Goal: Task Accomplishment & Management: Use online tool/utility

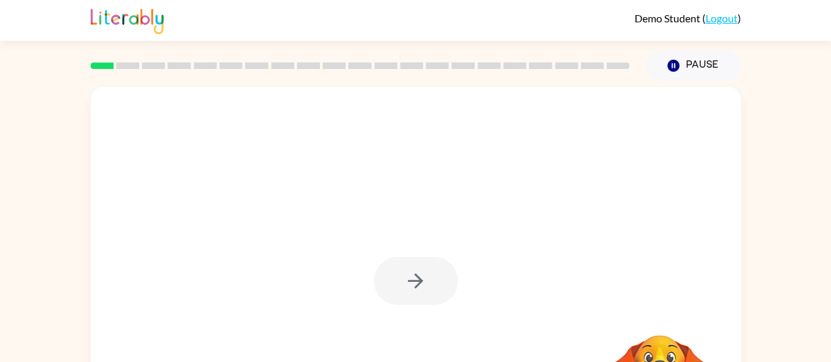
click at [409, 282] on div at bounding box center [416, 281] width 84 height 48
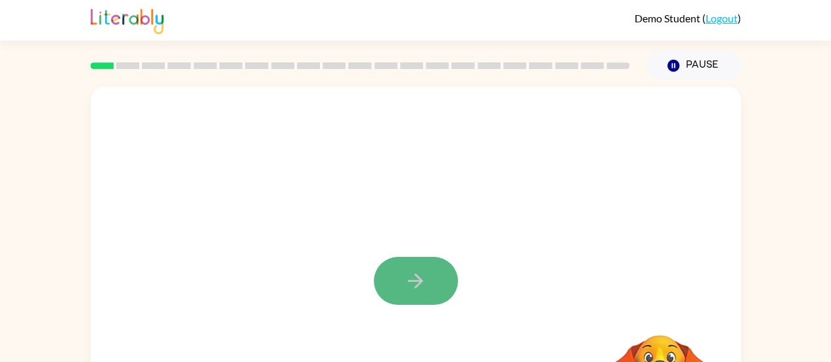
click at [409, 282] on icon "button" at bounding box center [415, 280] width 23 height 23
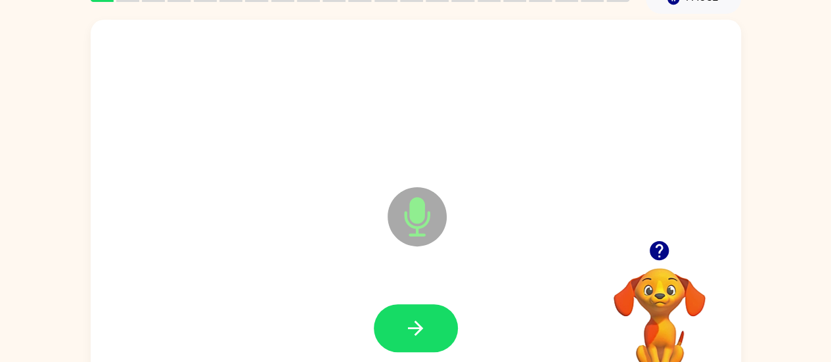
scroll to position [68, 0]
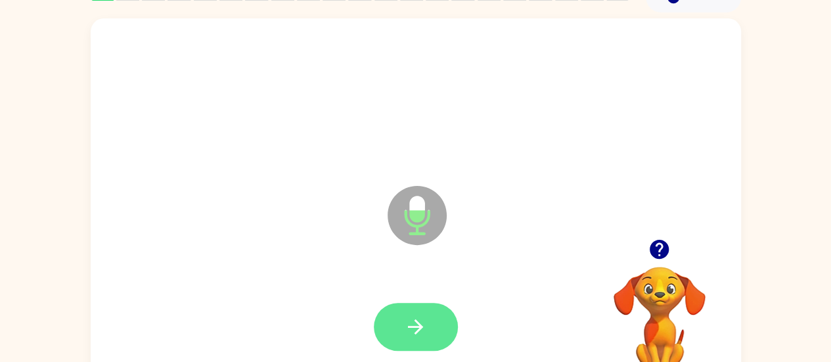
click at [414, 321] on icon "button" at bounding box center [415, 326] width 23 height 23
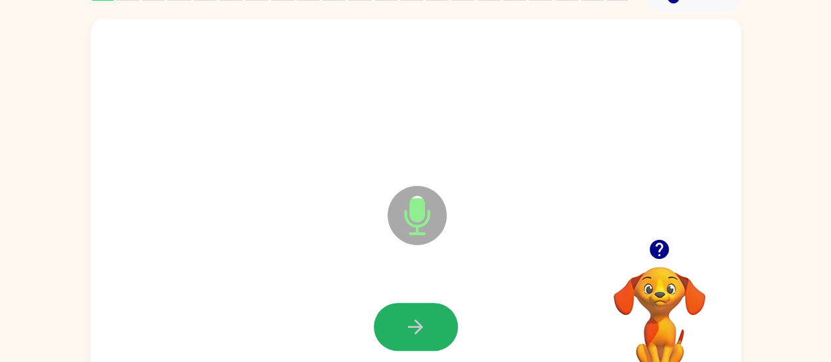
click at [414, 321] on icon "button" at bounding box center [415, 326] width 23 height 23
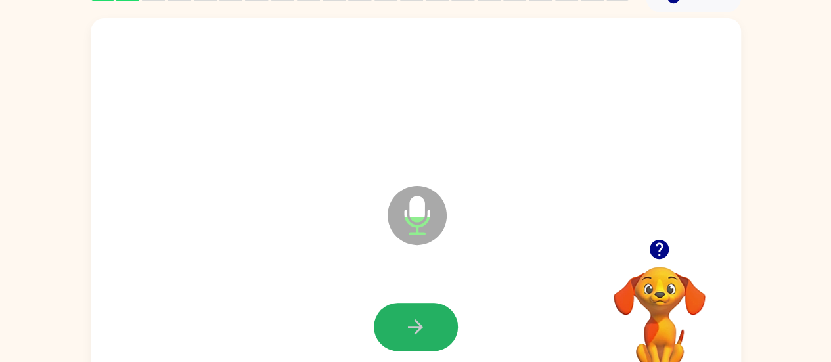
click at [414, 321] on icon "button" at bounding box center [415, 326] width 23 height 23
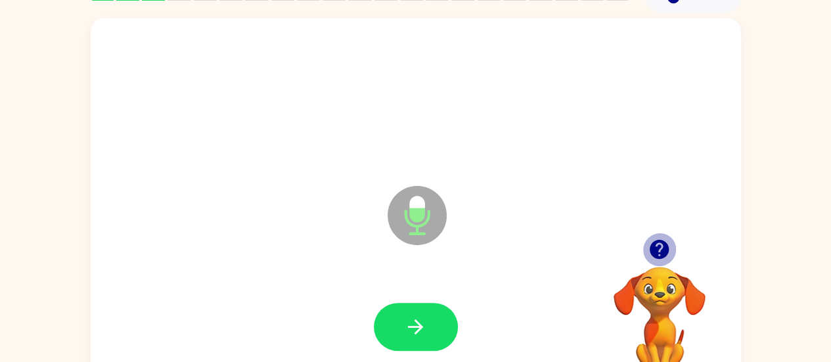
click at [664, 253] on icon "button" at bounding box center [658, 249] width 19 height 19
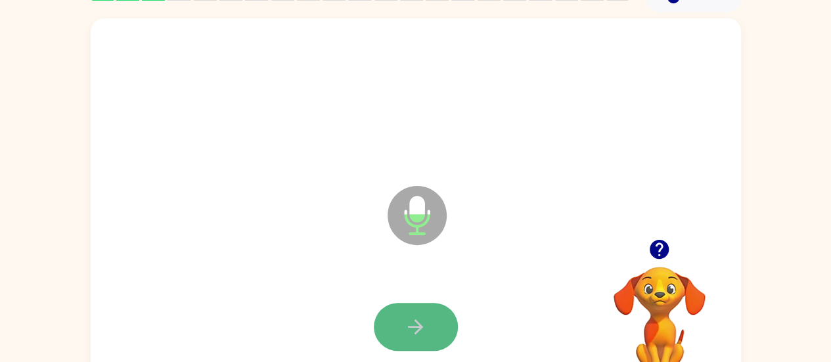
click at [416, 312] on button "button" at bounding box center [416, 327] width 84 height 48
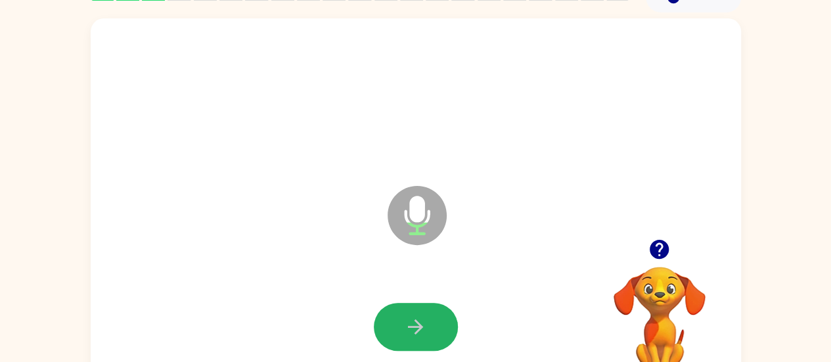
click at [419, 329] on icon "button" at bounding box center [415, 326] width 15 height 15
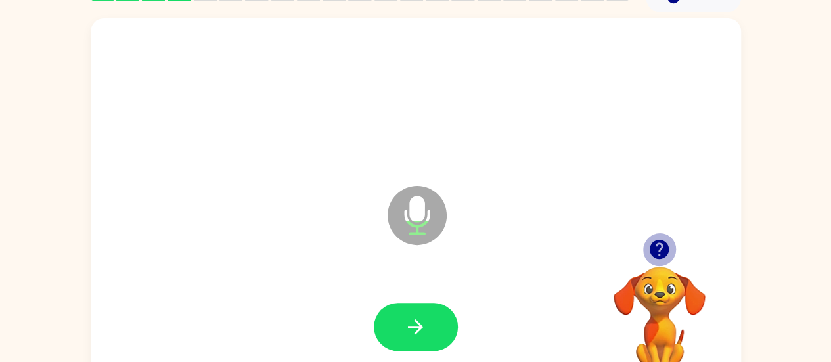
click at [655, 250] on icon "button" at bounding box center [658, 249] width 19 height 19
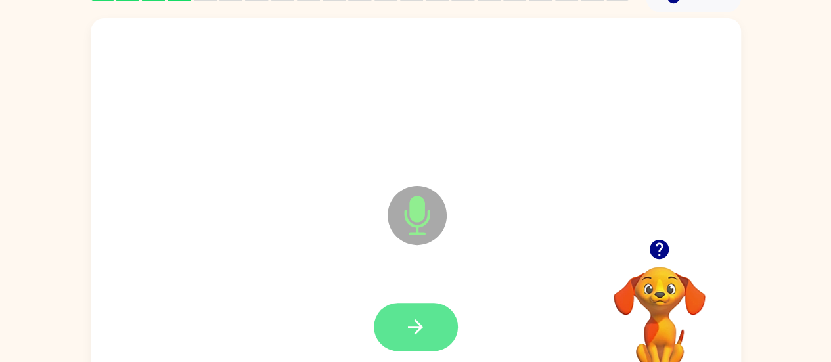
click at [387, 333] on button "button" at bounding box center [416, 327] width 84 height 48
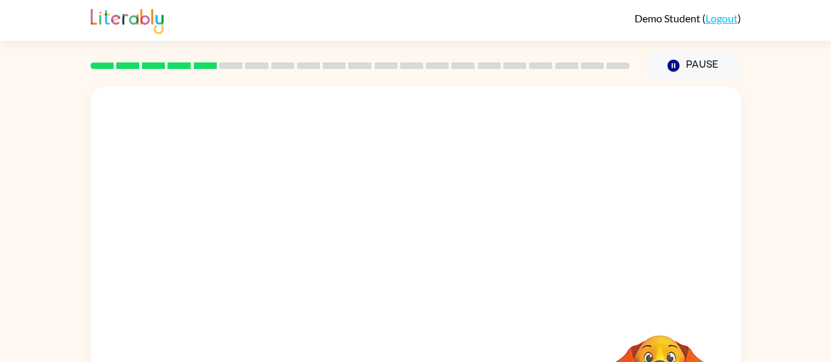
scroll to position [100, 0]
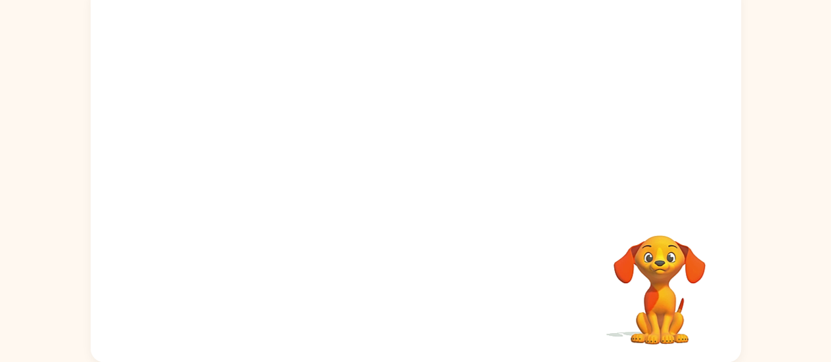
drag, startPoint x: 839, startPoint y: 29, endPoint x: 525, endPoint y: 112, distance: 325.4
click at [525, 112] on div at bounding box center [416, 97] width 650 height 221
drag, startPoint x: 834, startPoint y: 28, endPoint x: 752, endPoint y: 334, distance: 316.2
click at [752, 334] on div "Your browser must support playing .mp4 files to use Literably. Please try using…" at bounding box center [415, 171] width 831 height 381
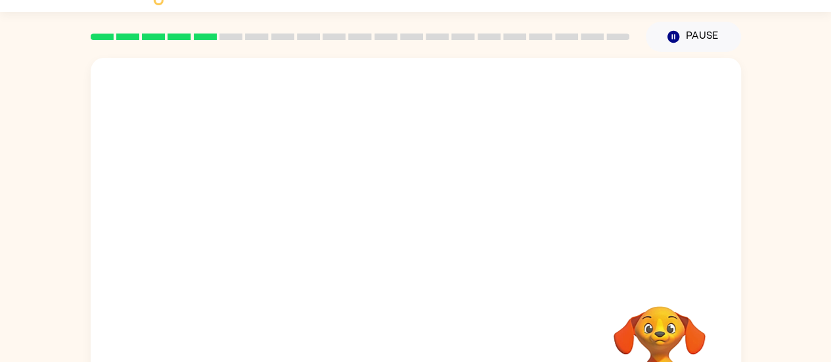
scroll to position [0, 0]
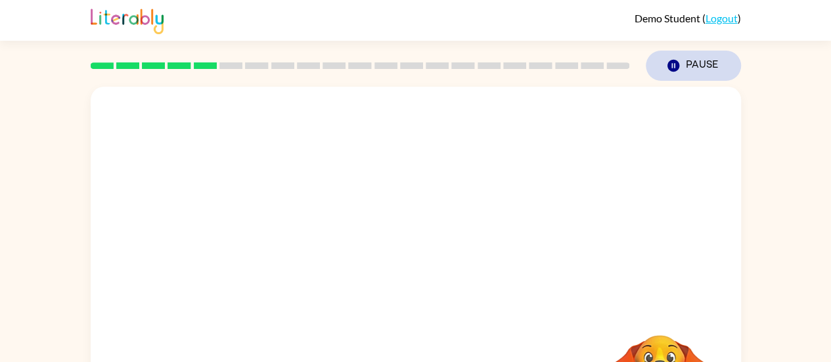
click at [680, 70] on button "Pause Pause" at bounding box center [692, 66] width 95 height 30
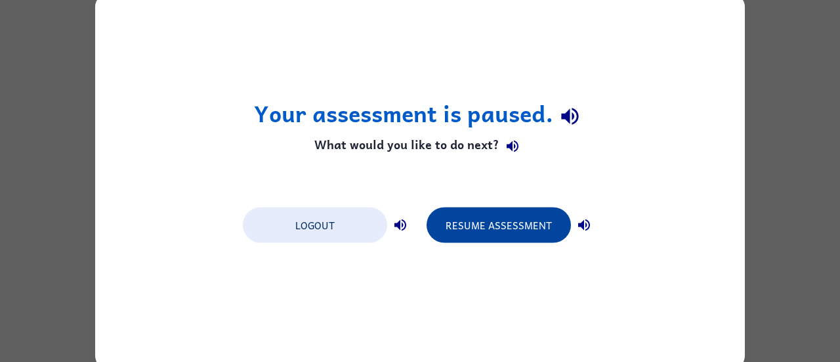
click at [513, 229] on button "Resume Assessment" at bounding box center [499, 224] width 144 height 35
